Goal: Navigation & Orientation: Find specific page/section

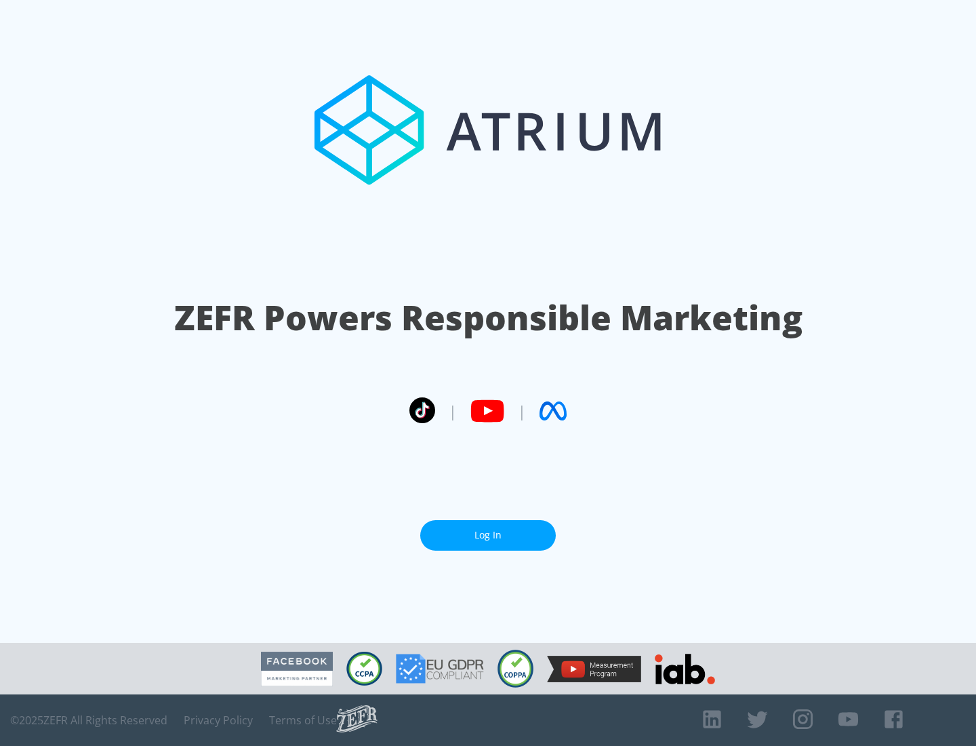
click at [488, 530] on link "Log In" at bounding box center [488, 535] width 136 height 31
